Goal: Information Seeking & Learning: Understand process/instructions

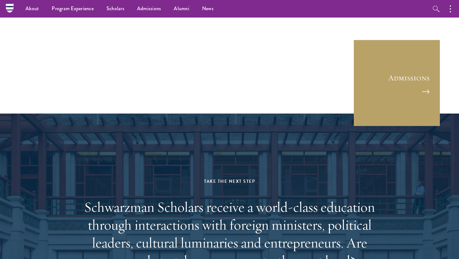
scroll to position [1659, 0]
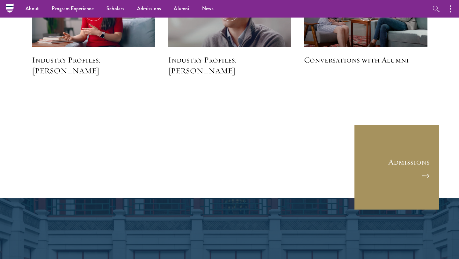
click at [418, 176] on link "Admissions" at bounding box center [397, 167] width 86 height 86
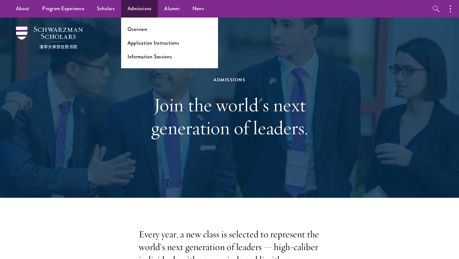
click at [136, 24] on ul "Overview Application Instructions Information Sessions" at bounding box center [169, 43] width 97 height 51
click at [135, 26] on link "Overview" at bounding box center [137, 28] width 20 height 7
click at [139, 44] on link "Application Instructions" at bounding box center [153, 42] width 52 height 7
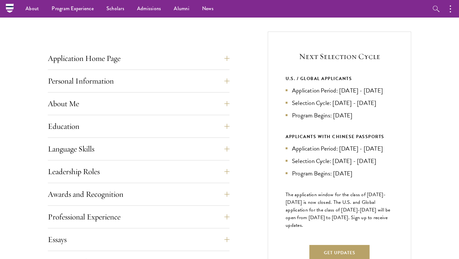
scroll to position [220, 0]
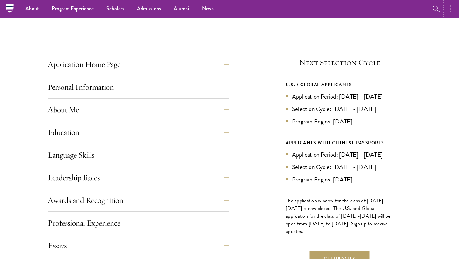
click at [449, 11] on button "button" at bounding box center [452, 9] width 14 height 18
click at [376, 31] on div "Start the Process Take the first step toward joining a global community that wi…" at bounding box center [229, 190] width 459 height 450
